Goal: Task Accomplishment & Management: Use online tool/utility

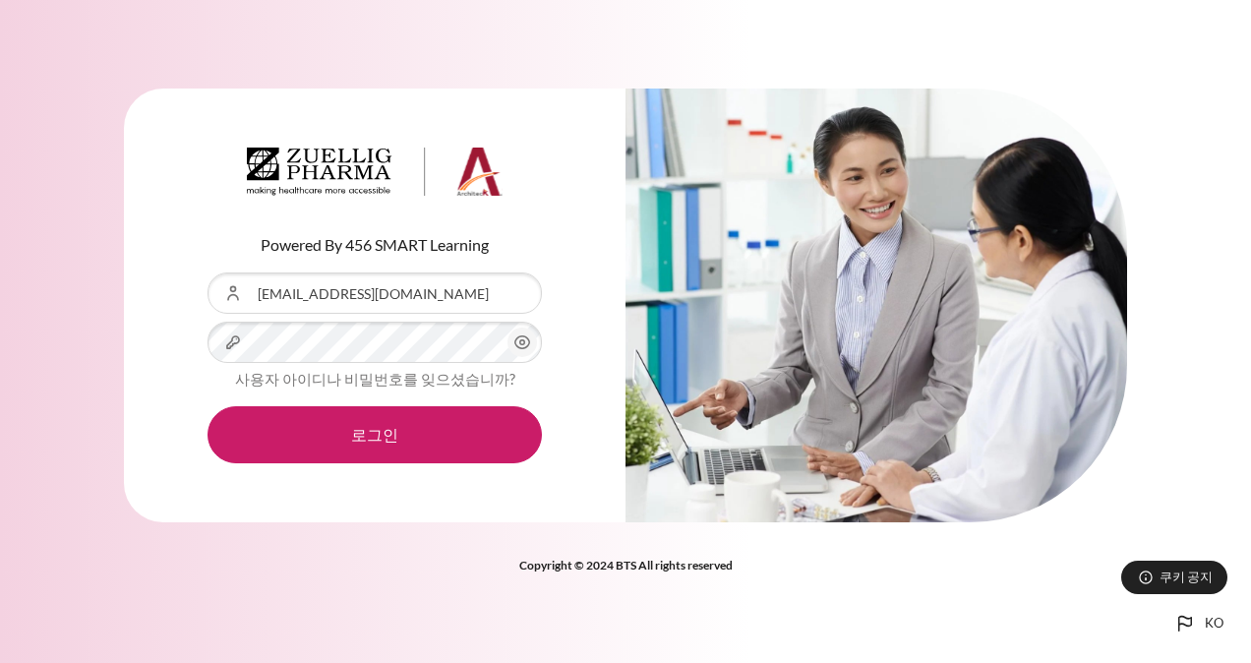
click at [207, 406] on button "로그인" at bounding box center [374, 434] width 334 height 57
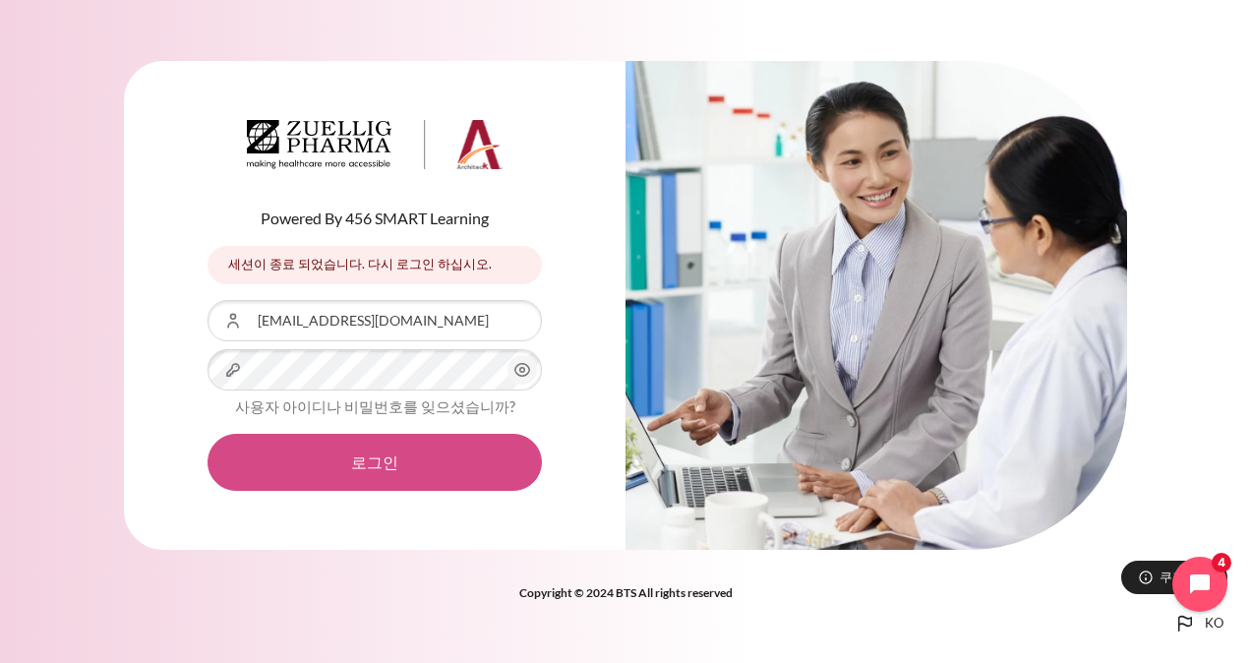
click at [437, 462] on button "로그인" at bounding box center [374, 462] width 334 height 57
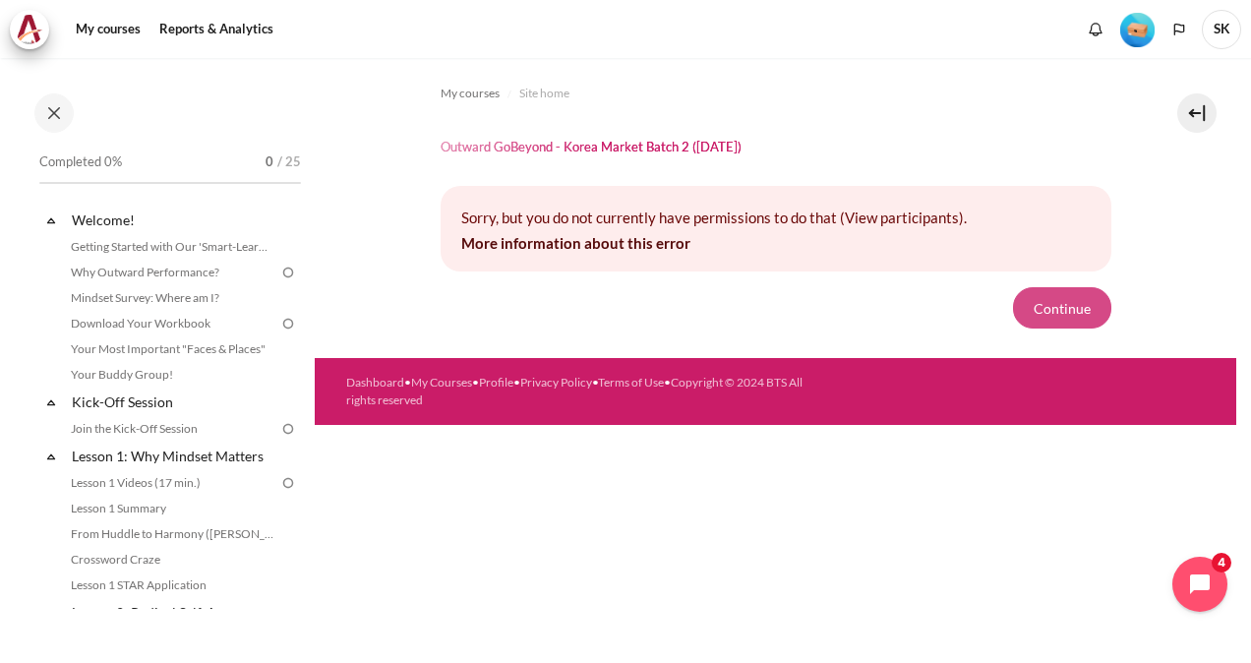
click at [1067, 314] on button "Continue" at bounding box center [1062, 307] width 98 height 41
